Goal: Task Accomplishment & Management: Manage account settings

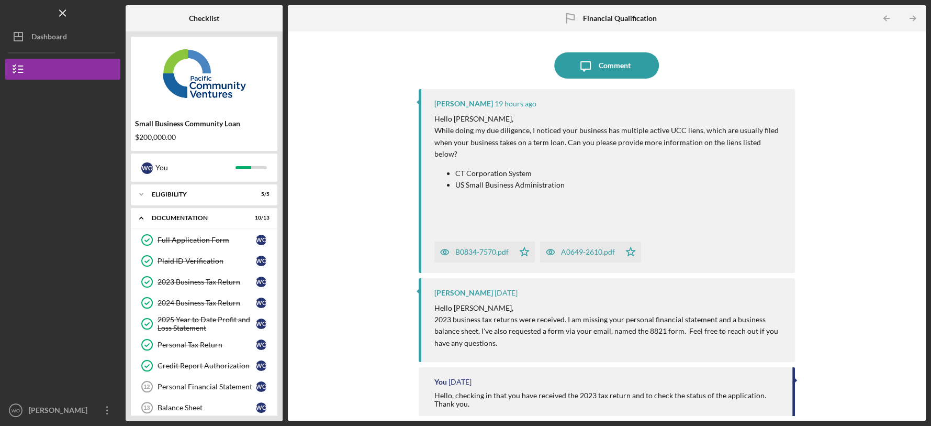
scroll to position [143, 0]
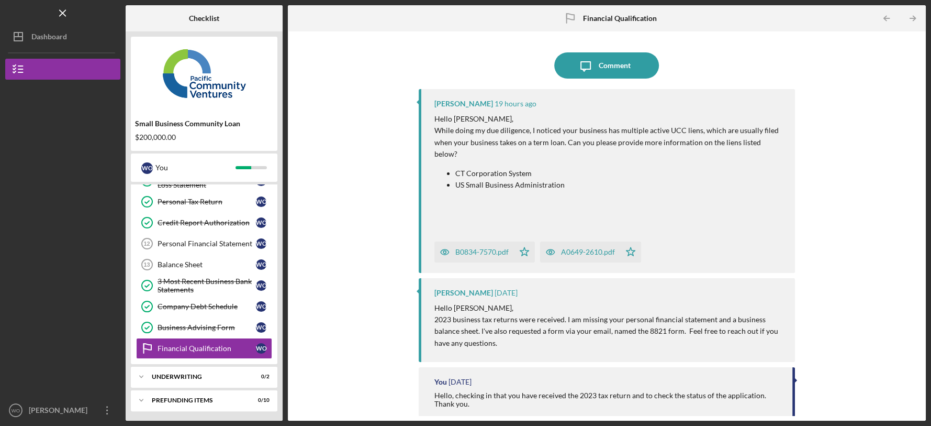
click at [443, 250] on icon "button" at bounding box center [444, 251] width 3 height 3
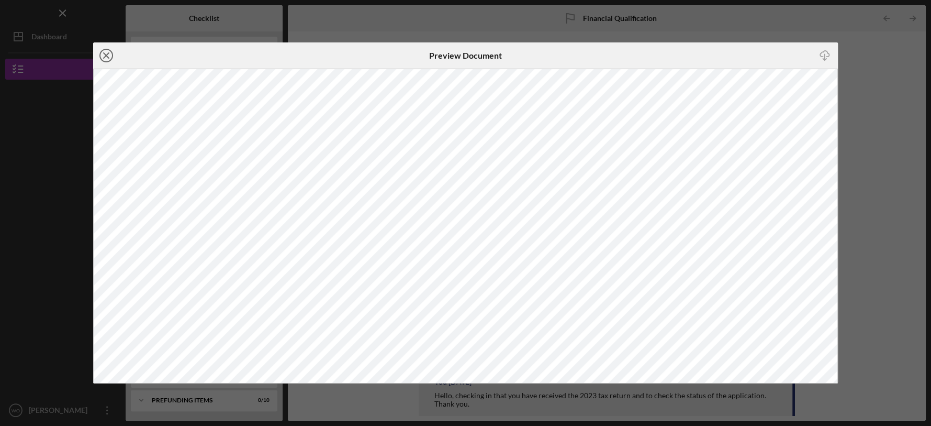
click at [108, 56] on icon "Icon/Close" at bounding box center [106, 55] width 26 height 26
